Goal: Transaction & Acquisition: Purchase product/service

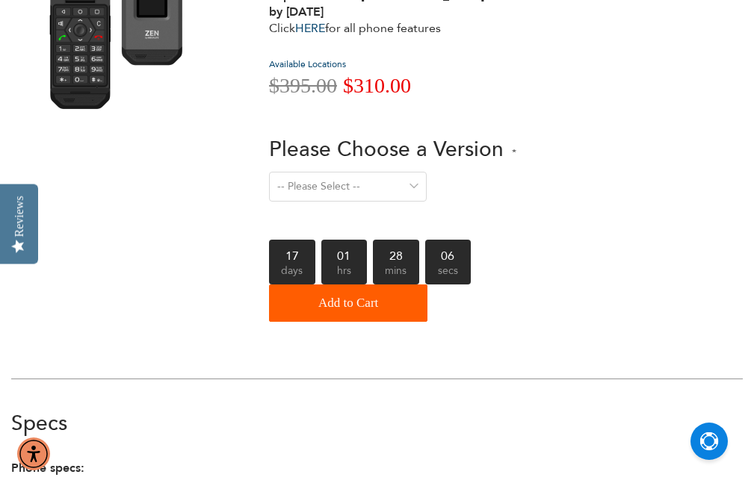
scroll to position [158, 0]
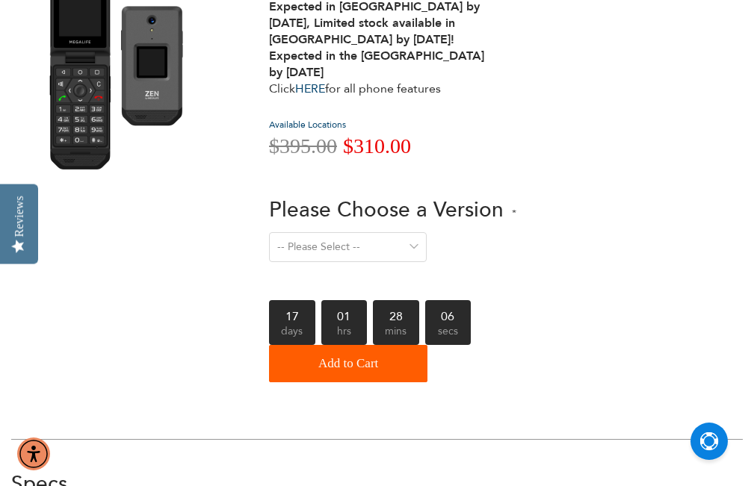
click at [412, 238] on select "-- Please Select -- Level 1. Filtered Email only Level 2. Email + Banking Level…" at bounding box center [348, 247] width 158 height 30
select select "Level 3. Special Yeshiva Plan"
click at [269, 232] on select "-- Please Select -- Level 1. Filtered Email only Level 2. Email + Banking Level…" at bounding box center [348, 247] width 158 height 30
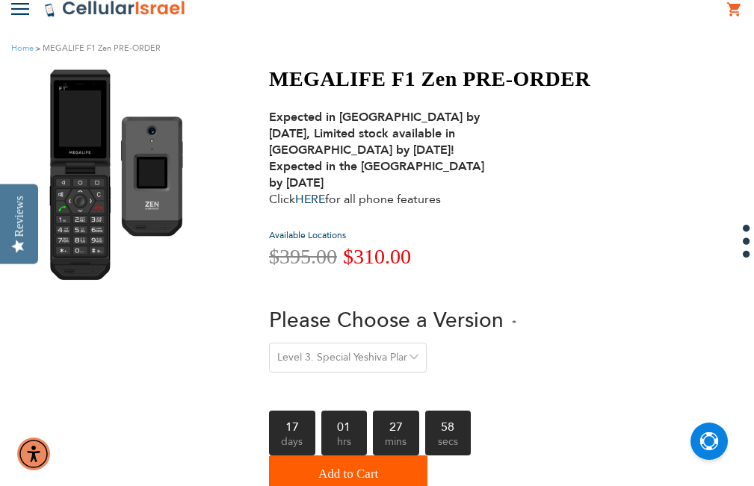
scroll to position [78, 0]
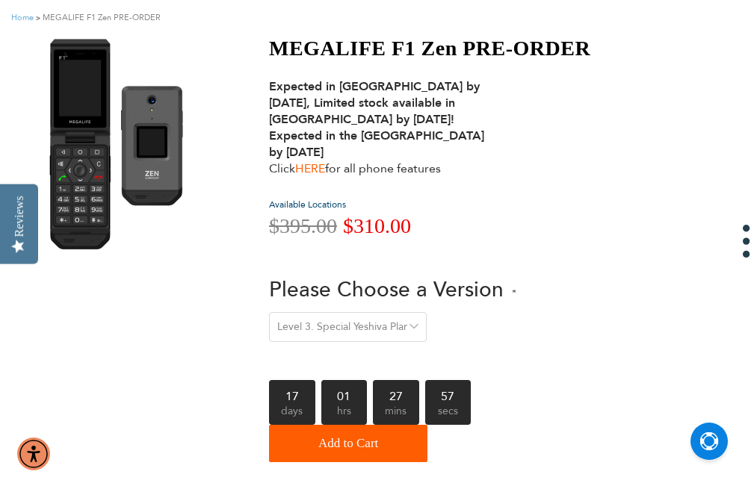
click at [325, 167] on link "HERE" at bounding box center [310, 169] width 30 height 16
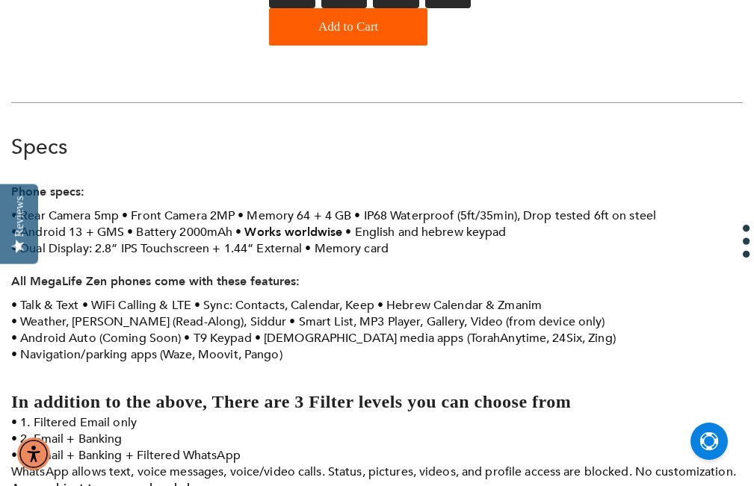
scroll to position [510, 0]
